Goal: Task Accomplishment & Management: Use online tool/utility

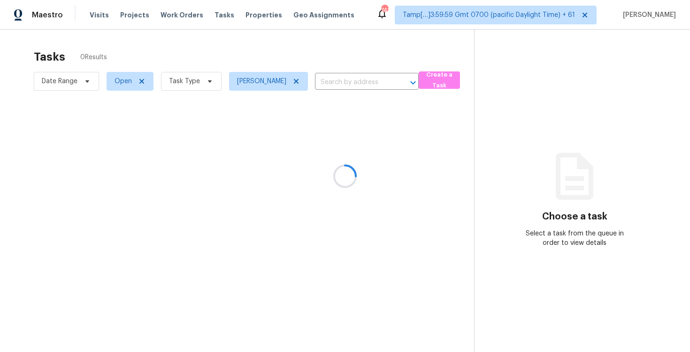
click at [295, 83] on div at bounding box center [345, 176] width 690 height 352
click at [294, 82] on icon at bounding box center [296, 81] width 5 height 5
click at [294, 82] on div at bounding box center [345, 176] width 690 height 352
click at [291, 17] on div at bounding box center [345, 176] width 690 height 352
click at [291, 32] on div at bounding box center [345, 176] width 690 height 352
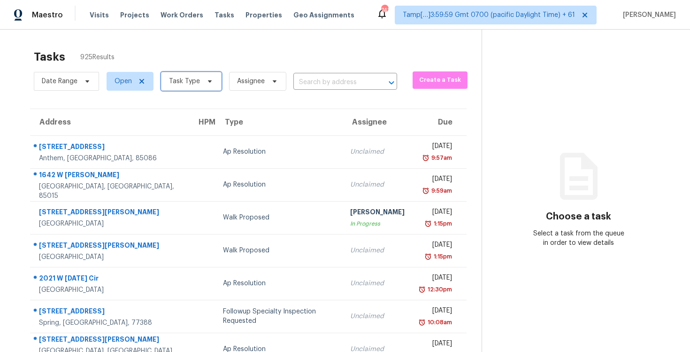
click at [186, 72] on span "Task Type" at bounding box center [191, 81] width 61 height 19
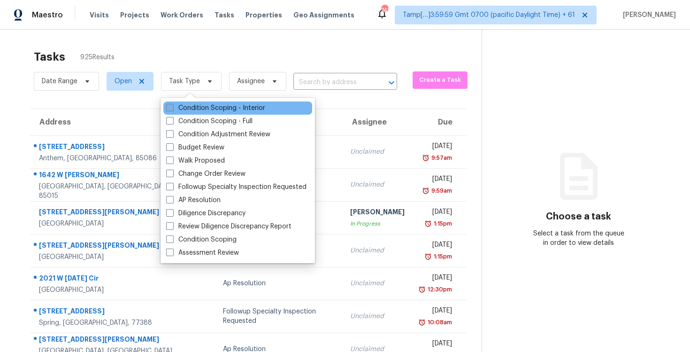
click at [207, 109] on label "Condition Scoping - Interior" at bounding box center [215, 107] width 99 height 9
click at [172, 109] on input "Condition Scoping - Interior" at bounding box center [169, 106] width 6 height 6
checkbox input "true"
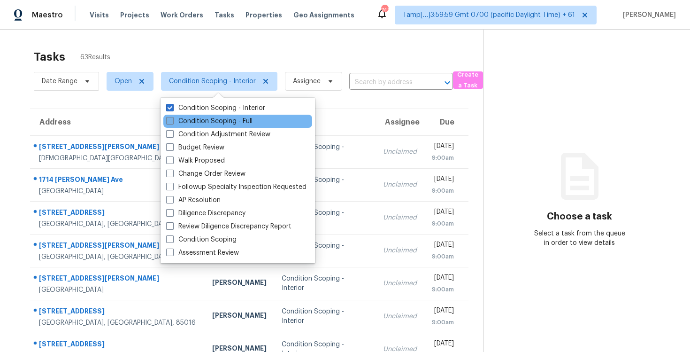
click at [212, 118] on label "Condition Scoping - Full" at bounding box center [209, 120] width 86 height 9
click at [172, 118] on input "Condition Scoping - Full" at bounding box center [169, 119] width 6 height 6
checkbox input "true"
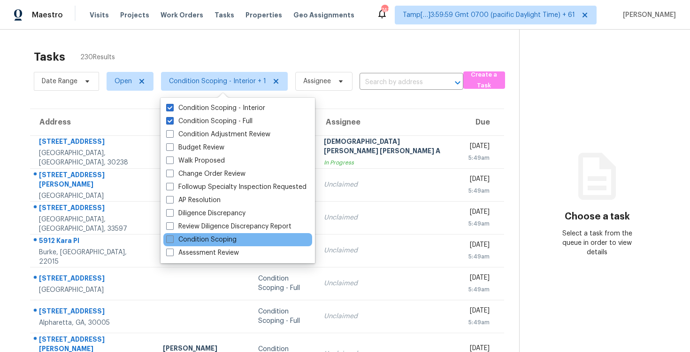
click at [221, 244] on label "Condition Scoping" at bounding box center [201, 239] width 70 height 9
click at [172, 241] on input "Condition Scoping" at bounding box center [169, 238] width 6 height 6
checkbox input "true"
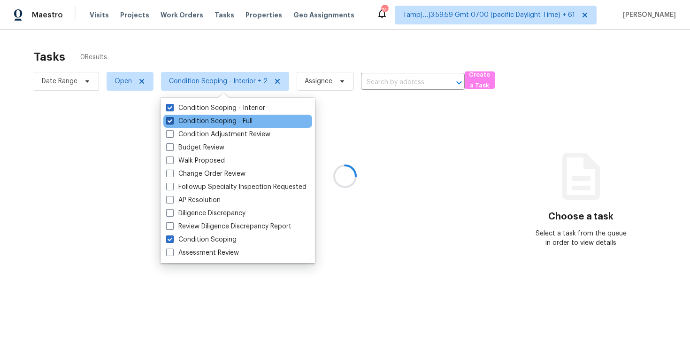
click at [212, 118] on label "Condition Scoping - Full" at bounding box center [209, 120] width 86 height 9
click at [172, 118] on input "Condition Scoping - Full" at bounding box center [169, 119] width 6 height 6
checkbox input "false"
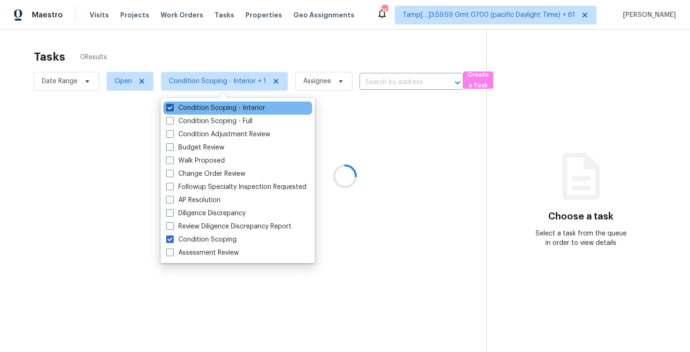
click at [212, 112] on label "Condition Scoping - Interior" at bounding box center [215, 107] width 99 height 9
click at [172, 109] on input "Condition Scoping - Interior" at bounding box center [169, 106] width 6 height 6
checkbox input "false"
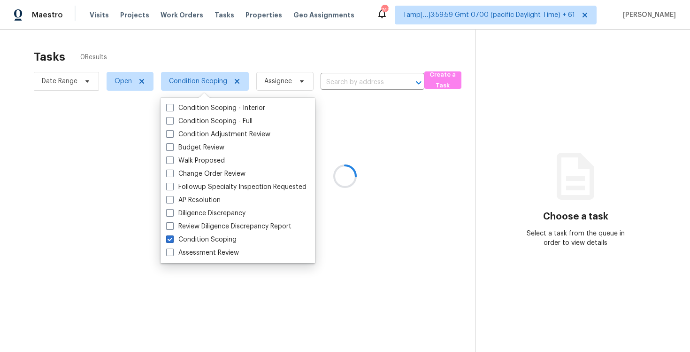
click at [213, 65] on div at bounding box center [345, 176] width 690 height 352
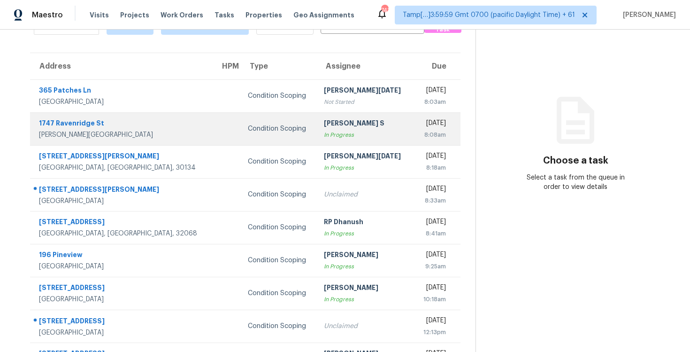
scroll to position [137, 0]
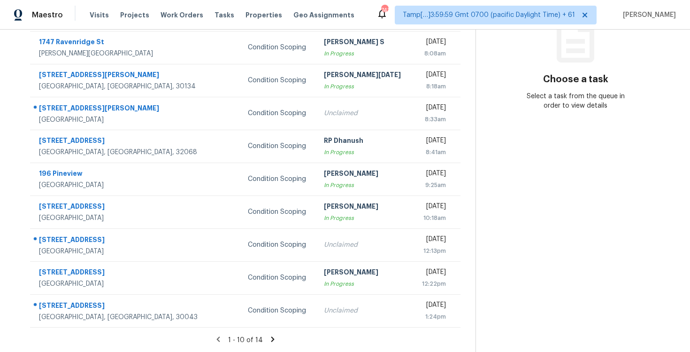
click at [272, 339] on icon at bounding box center [273, 339] width 8 height 8
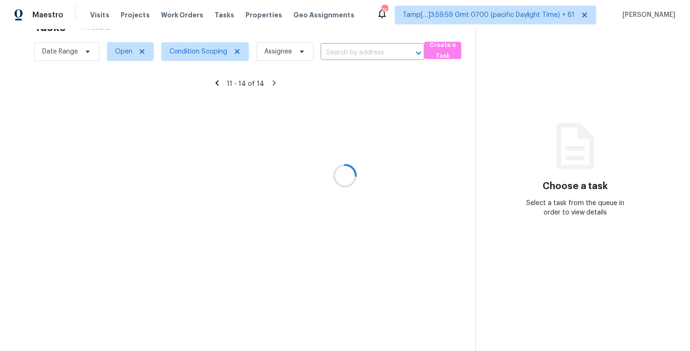
scroll to position [30, 0]
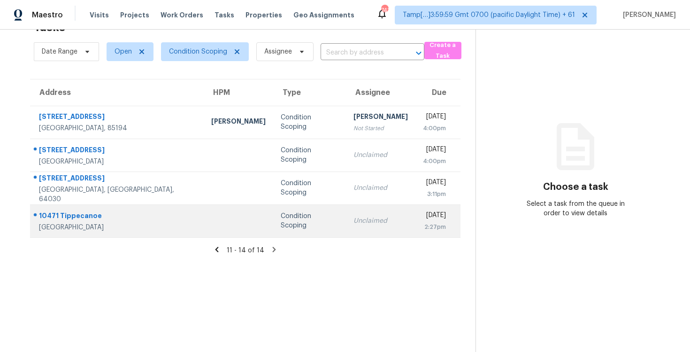
click at [281, 216] on div "Condition Scoping" at bounding box center [310, 220] width 58 height 19
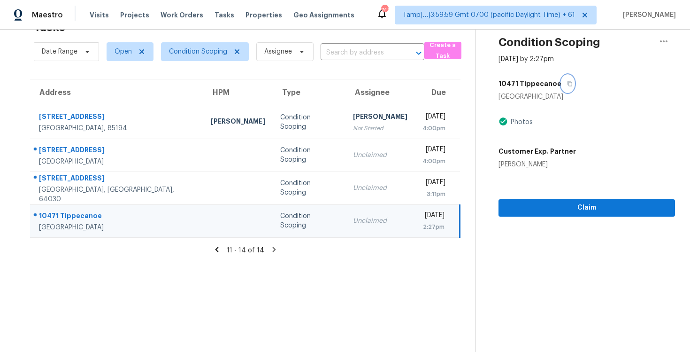
click at [567, 81] on icon "button" at bounding box center [570, 84] width 6 height 6
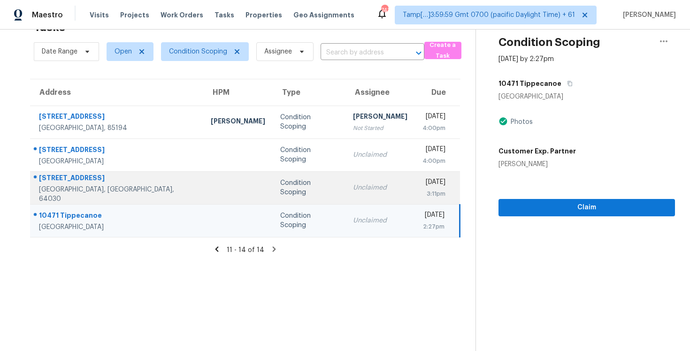
click at [280, 186] on div "Condition Scoping" at bounding box center [309, 187] width 58 height 19
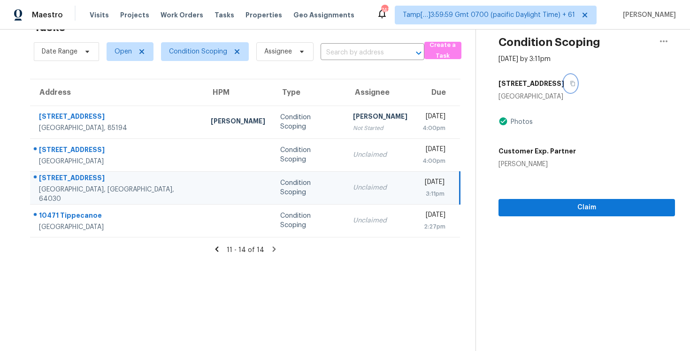
click at [570, 84] on icon "button" at bounding box center [573, 84] width 6 height 6
click at [301, 187] on div "Condition Scoping" at bounding box center [309, 187] width 58 height 19
click at [561, 201] on button "Claim" at bounding box center [587, 207] width 177 height 17
click at [295, 190] on div "Condition Scoping" at bounding box center [309, 187] width 58 height 19
click at [221, 247] on icon at bounding box center [217, 249] width 8 height 8
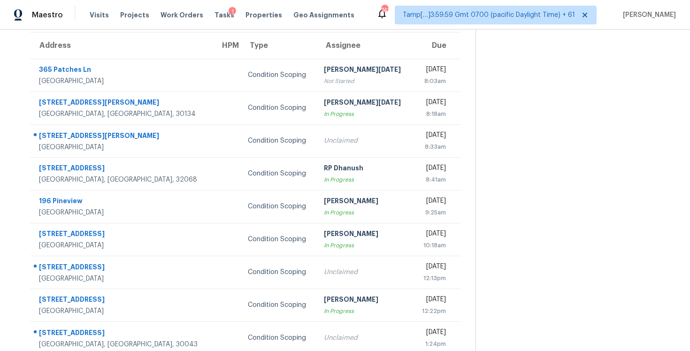
scroll to position [33, 0]
